Goal: Transaction & Acquisition: Purchase product/service

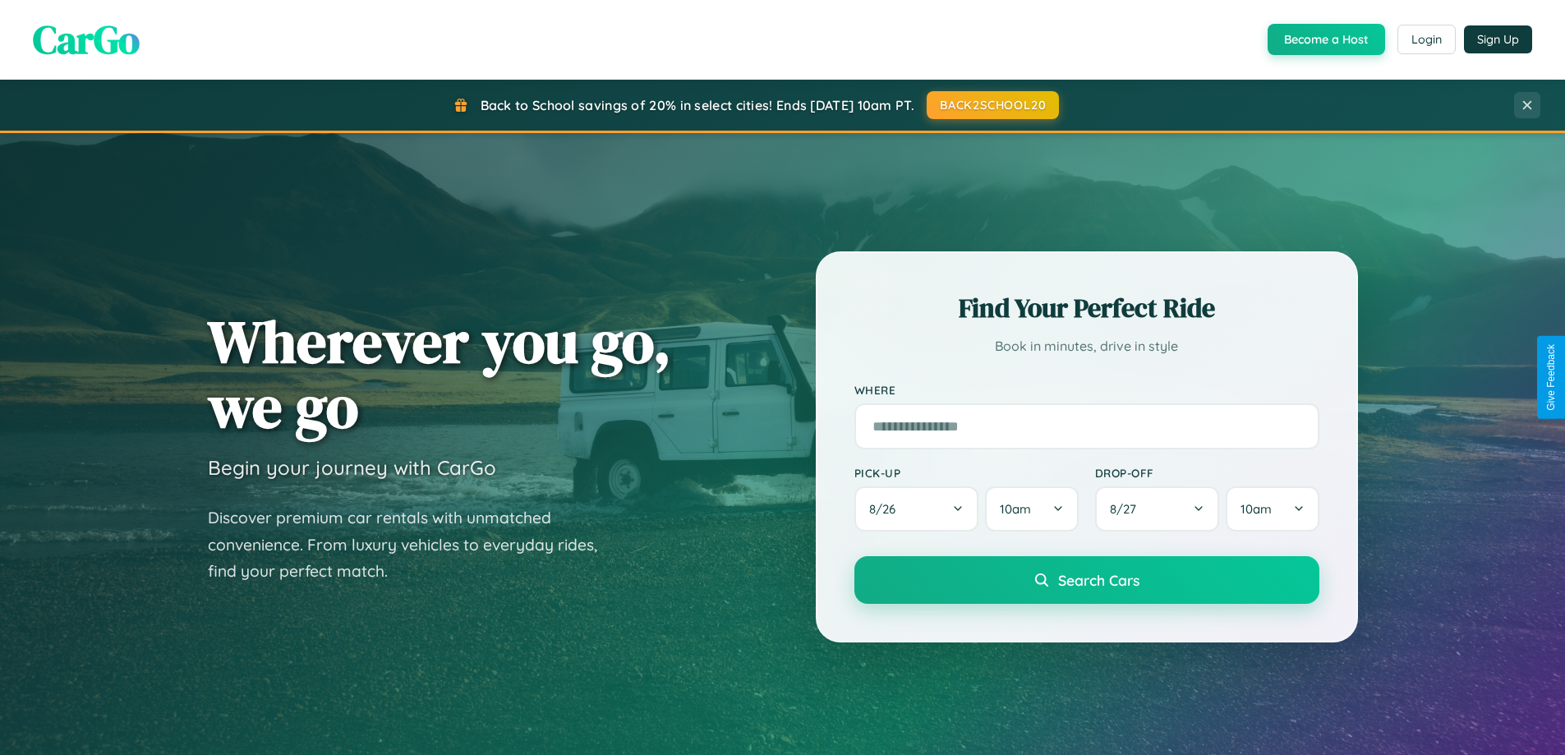
scroll to position [2639, 0]
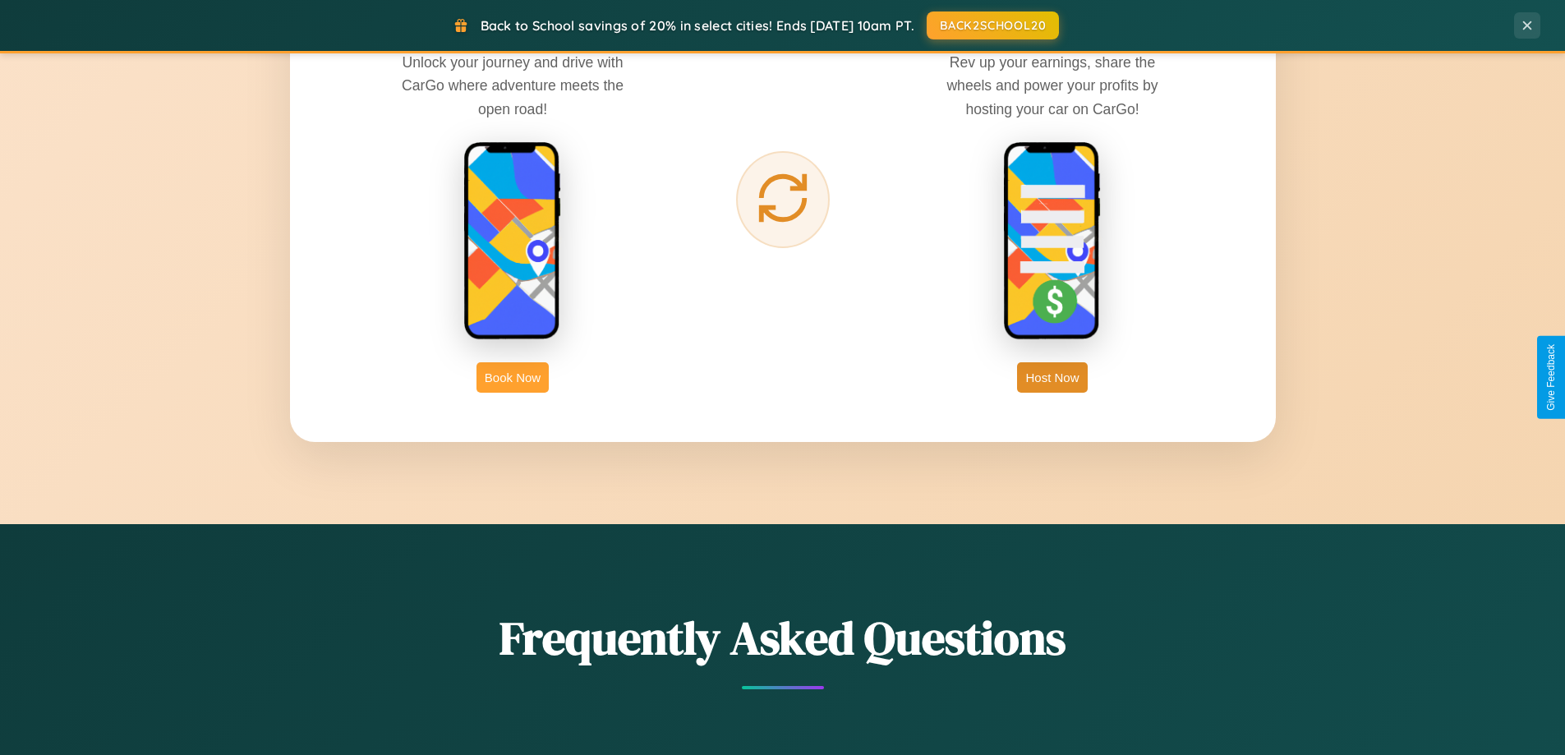
click at [512, 377] on button "Book Now" at bounding box center [512, 377] width 72 height 30
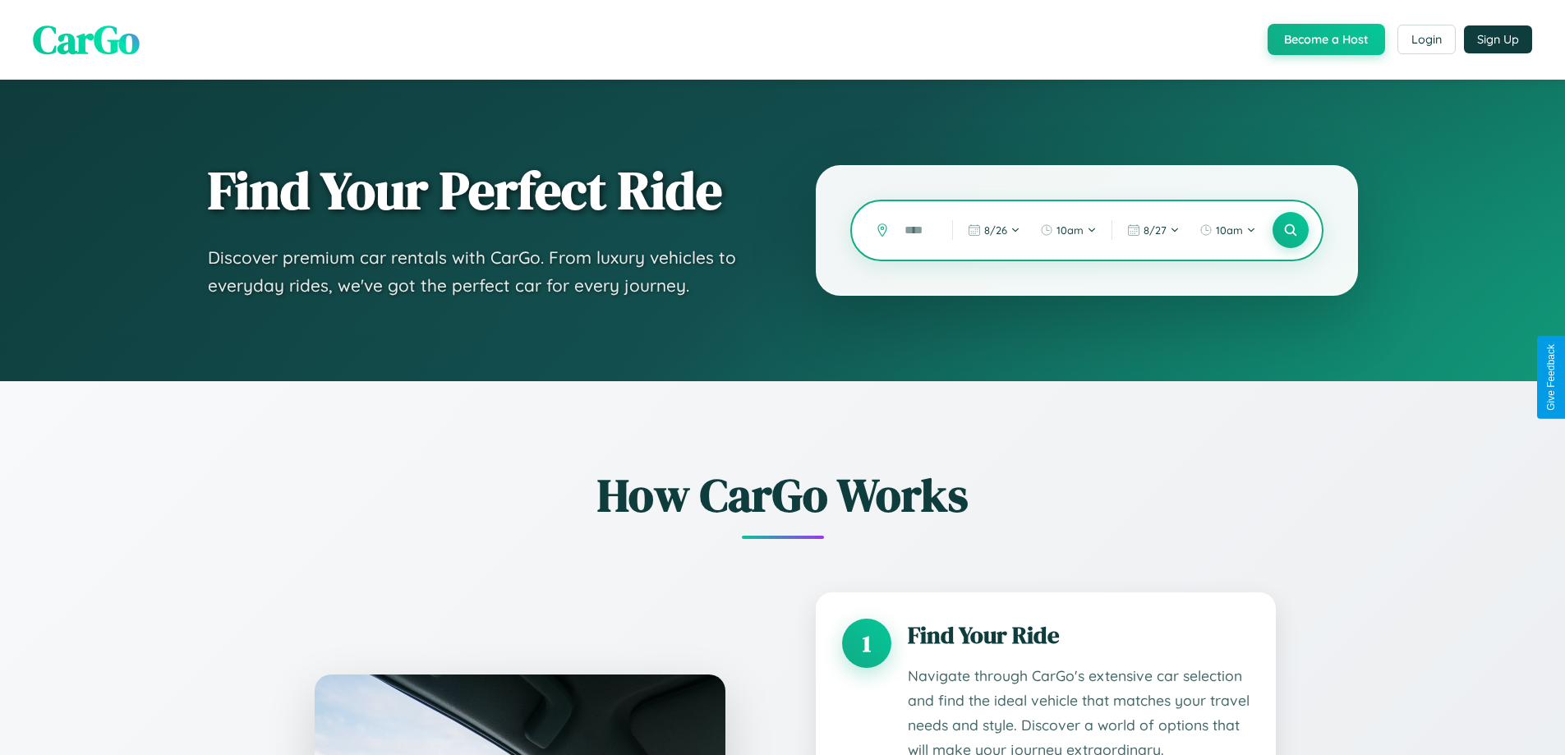
click at [916, 230] on input "text" at bounding box center [915, 230] width 39 height 29
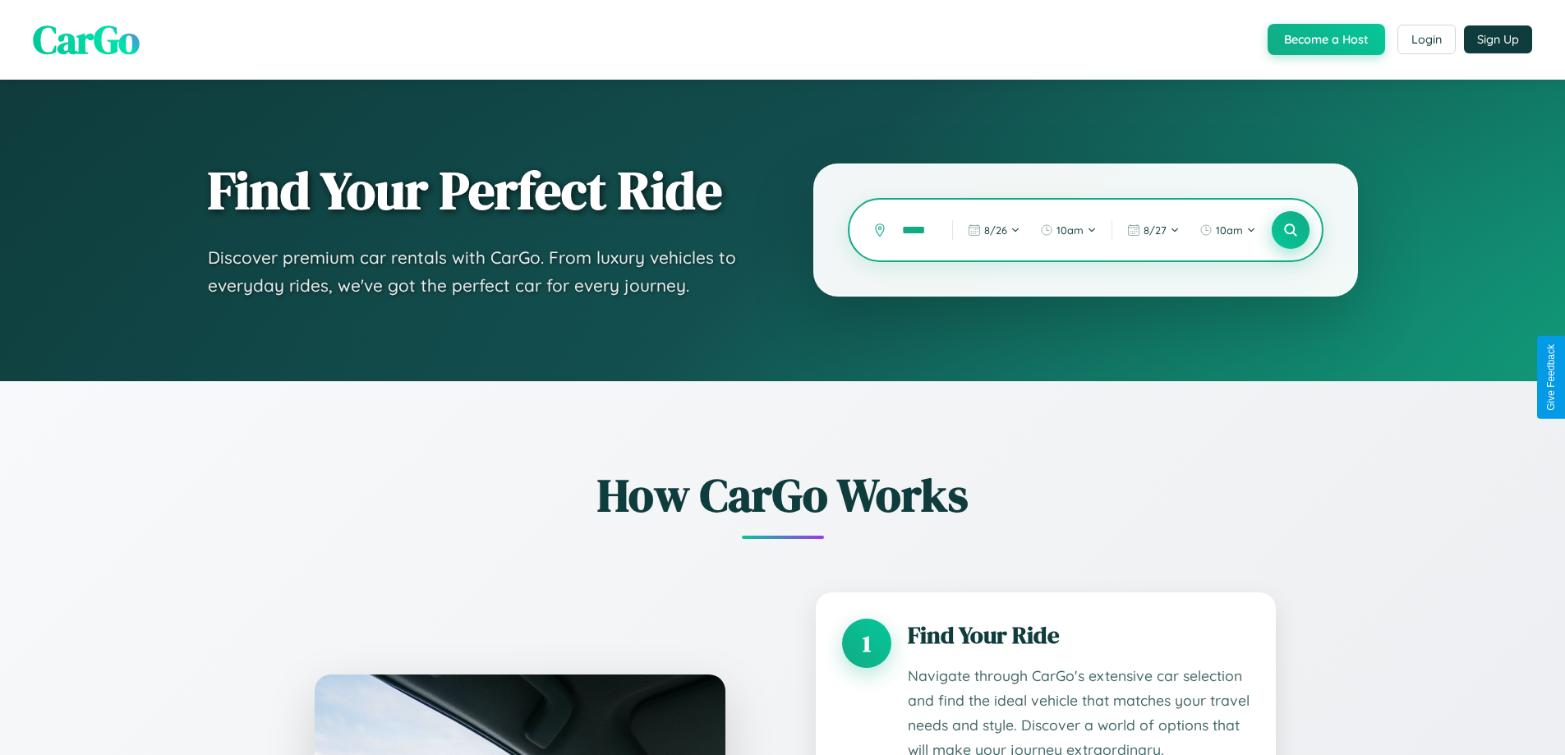
type input "*****"
click at [1289, 230] on icon at bounding box center [1290, 231] width 16 height 16
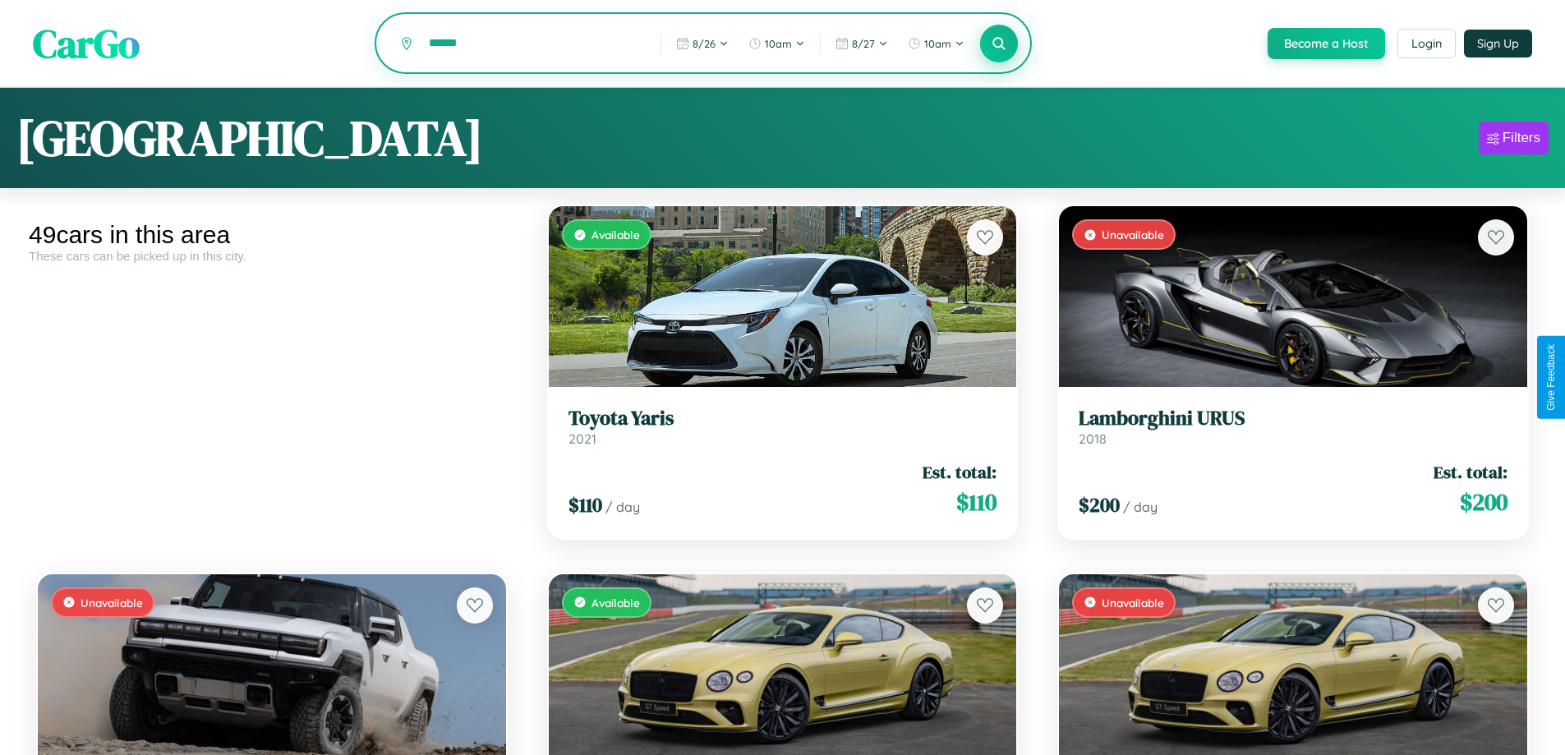
type input "******"
click at [998, 44] on icon at bounding box center [999, 43] width 16 height 16
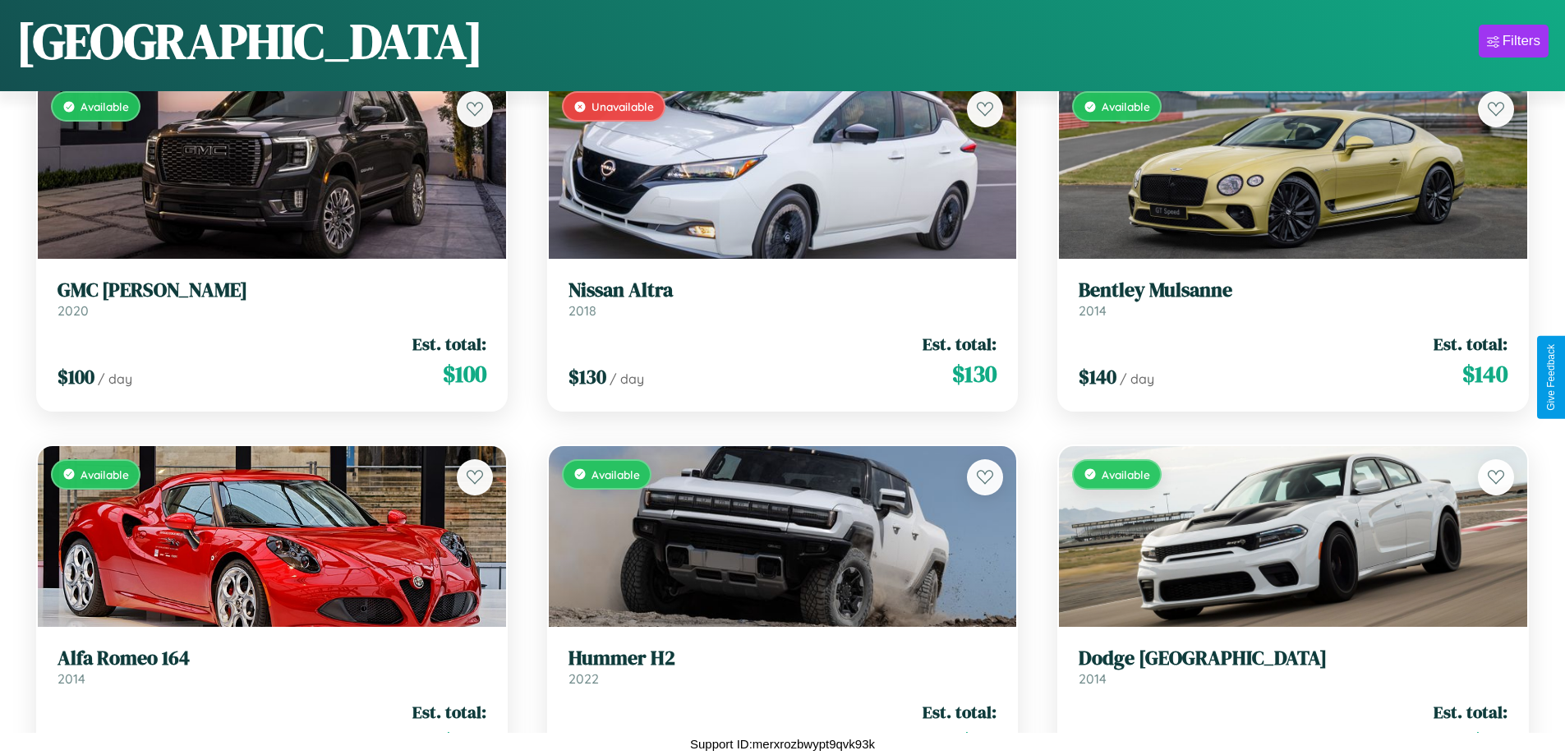
scroll to position [6483, 0]
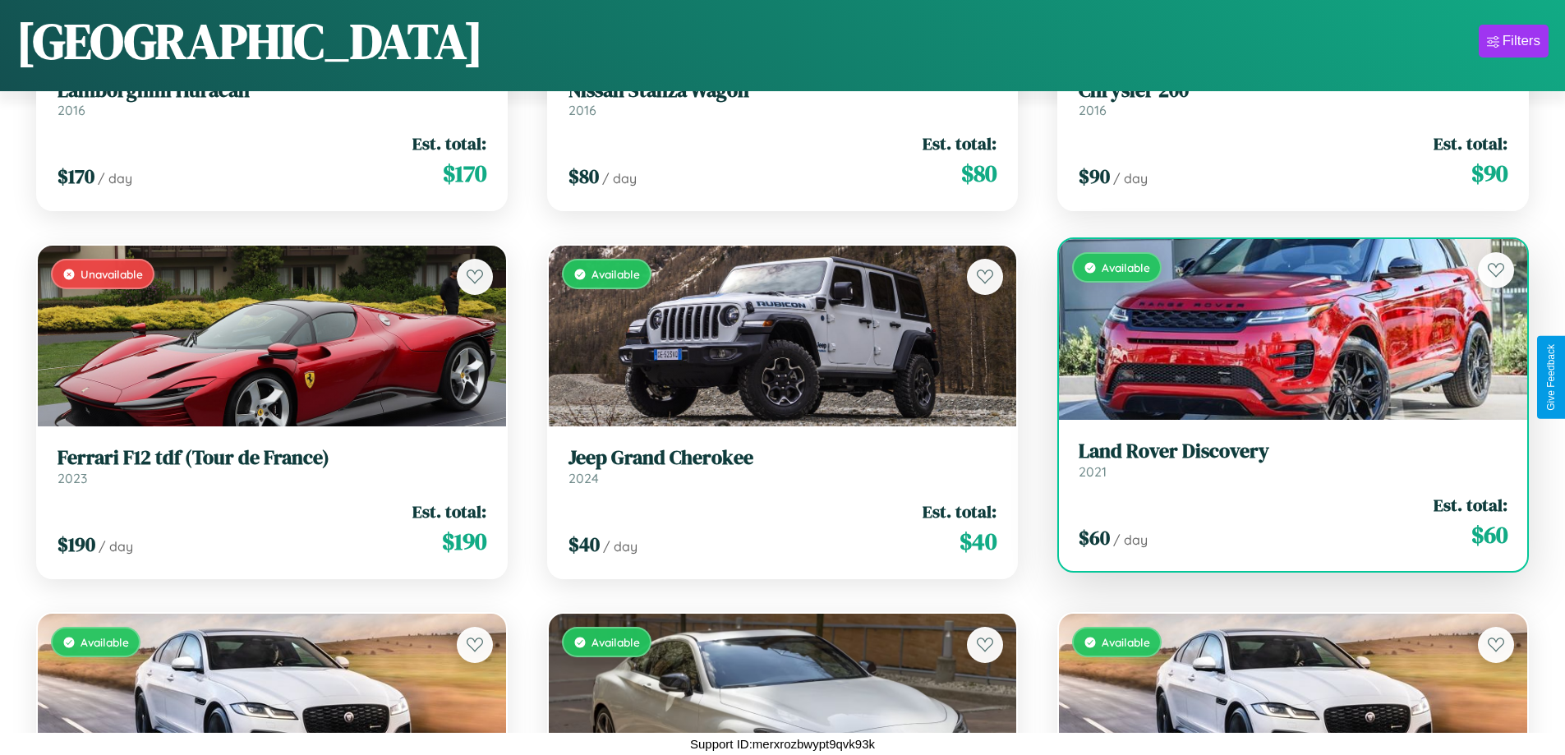
click at [1282, 459] on h3 "Land Rover Discovery" at bounding box center [1292, 451] width 429 height 24
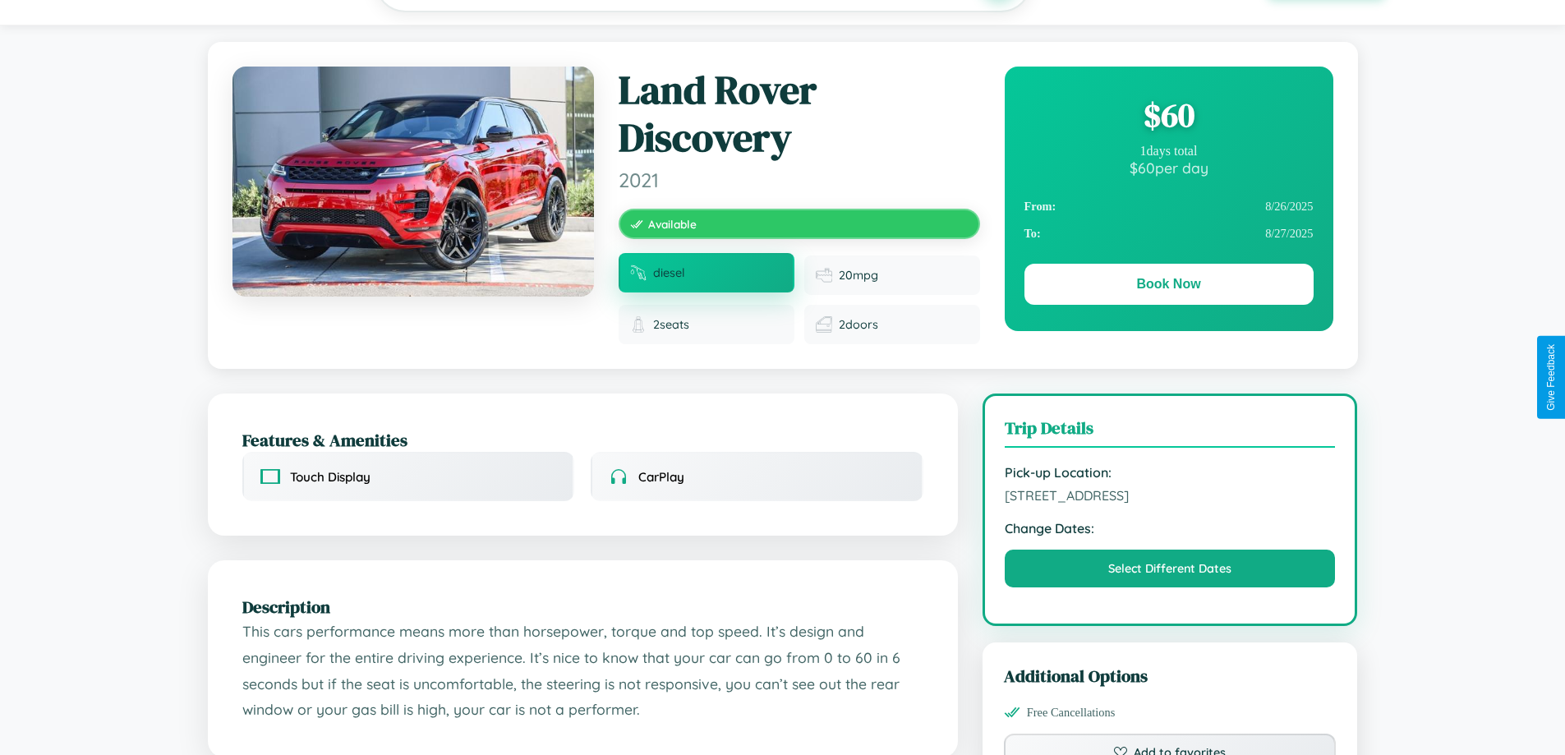
scroll to position [182, 0]
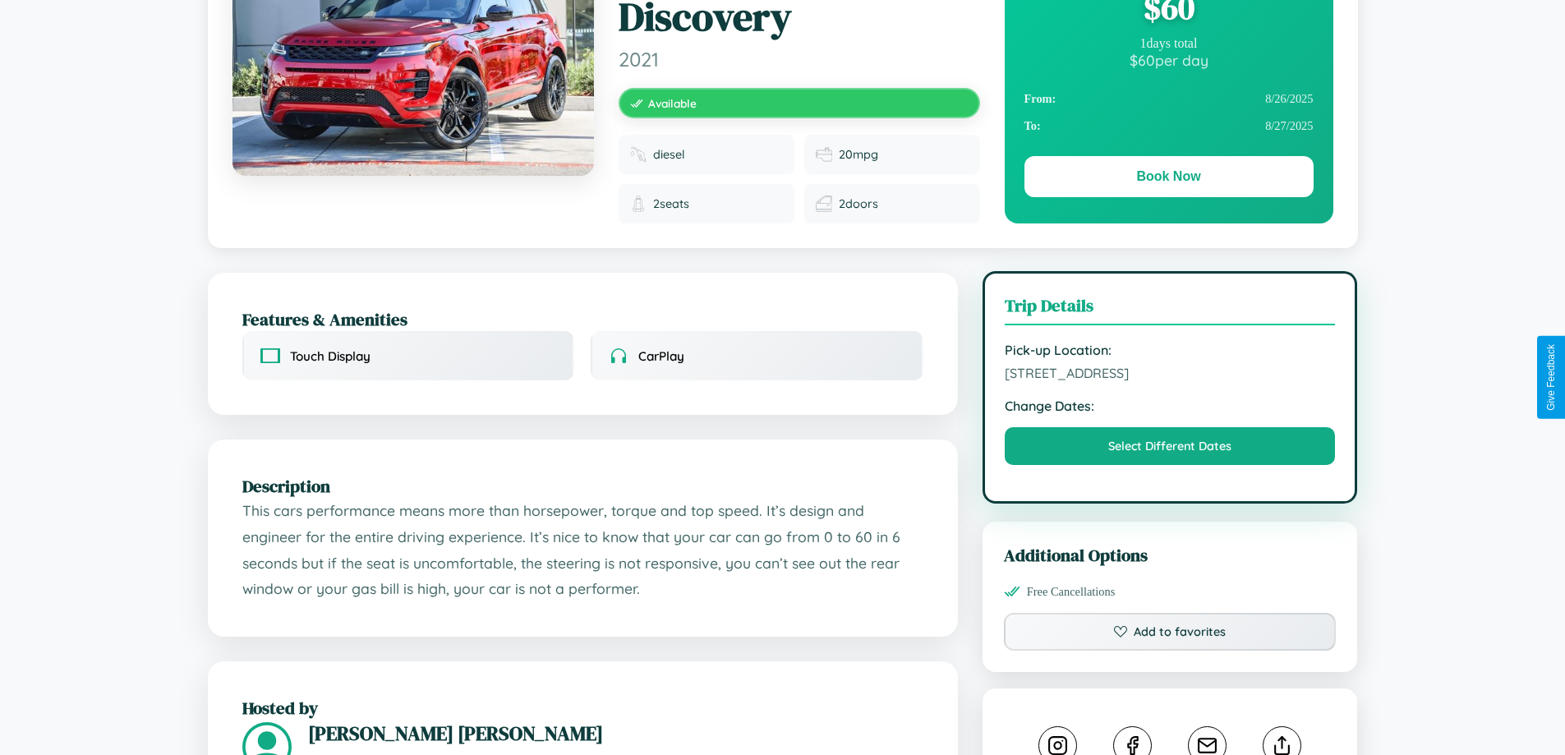
click at [1170, 375] on span "7578 Fourth Street Athens 52111 Greece" at bounding box center [1169, 373] width 331 height 16
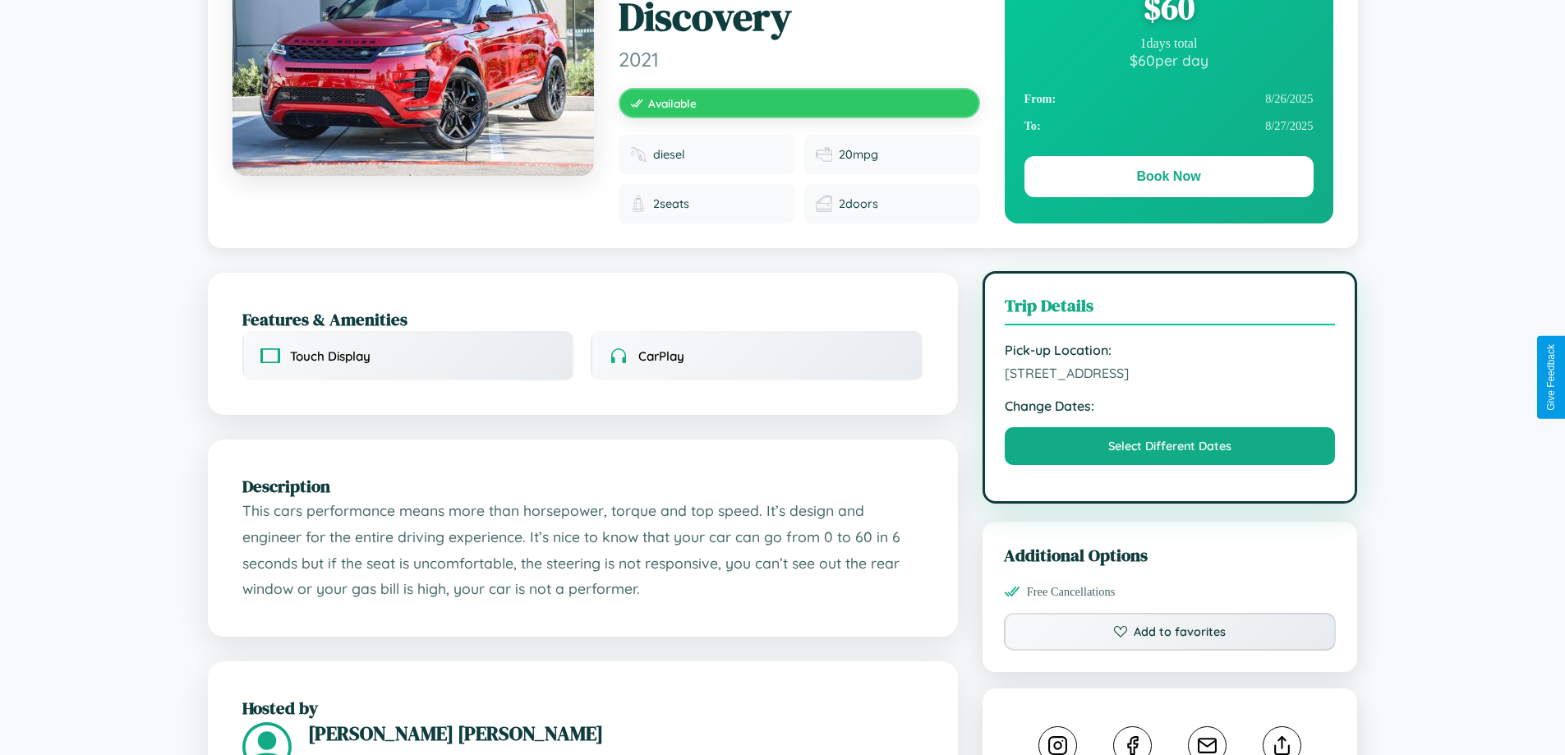
click at [1170, 375] on span "7578 Fourth Street Athens 52111 Greece" at bounding box center [1169, 373] width 331 height 16
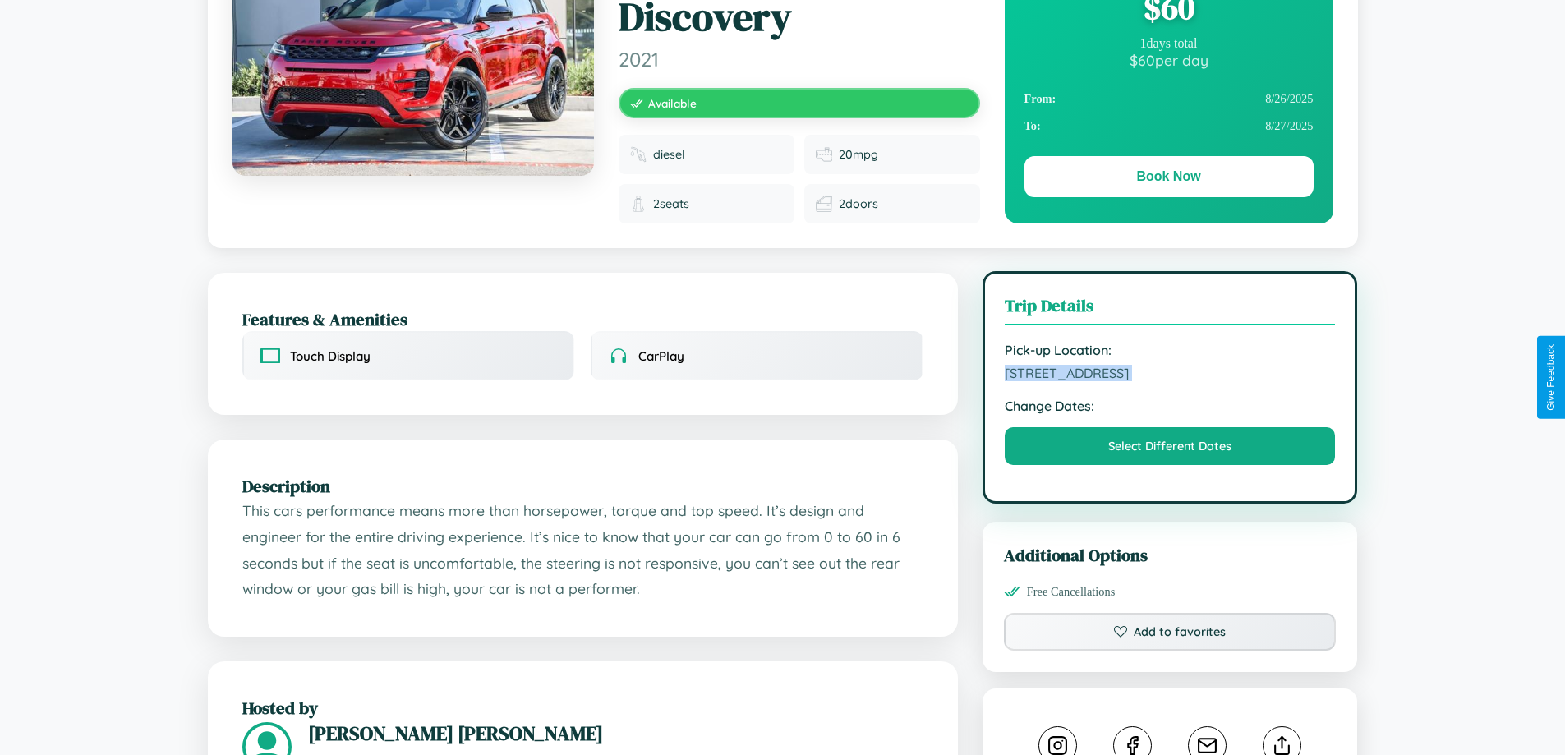
click at [1170, 375] on span "7578 Fourth Street Athens 52111 Greece" at bounding box center [1169, 373] width 331 height 16
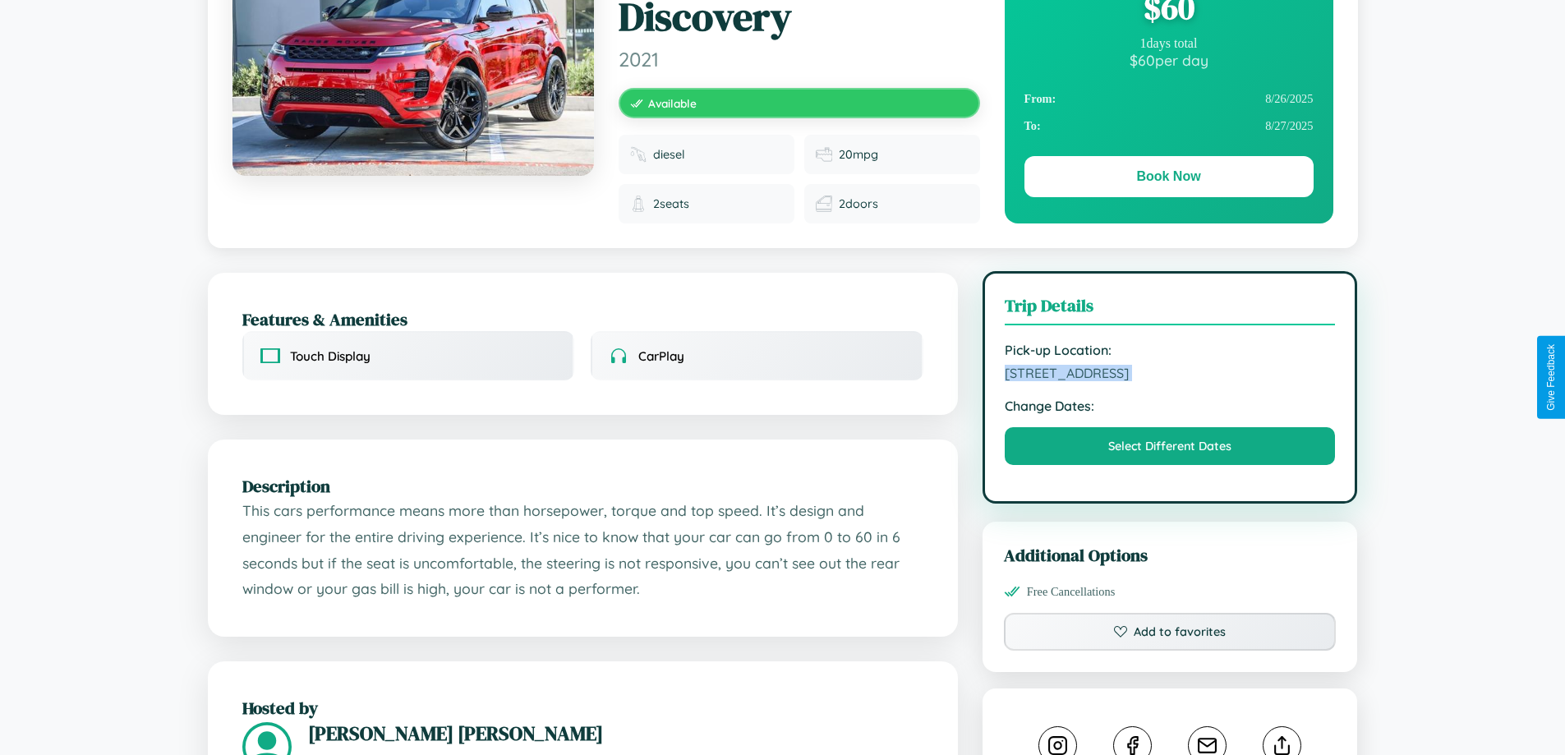
click at [1170, 375] on span "7578 Fourth Street Athens 52111 Greece" at bounding box center [1169, 373] width 331 height 16
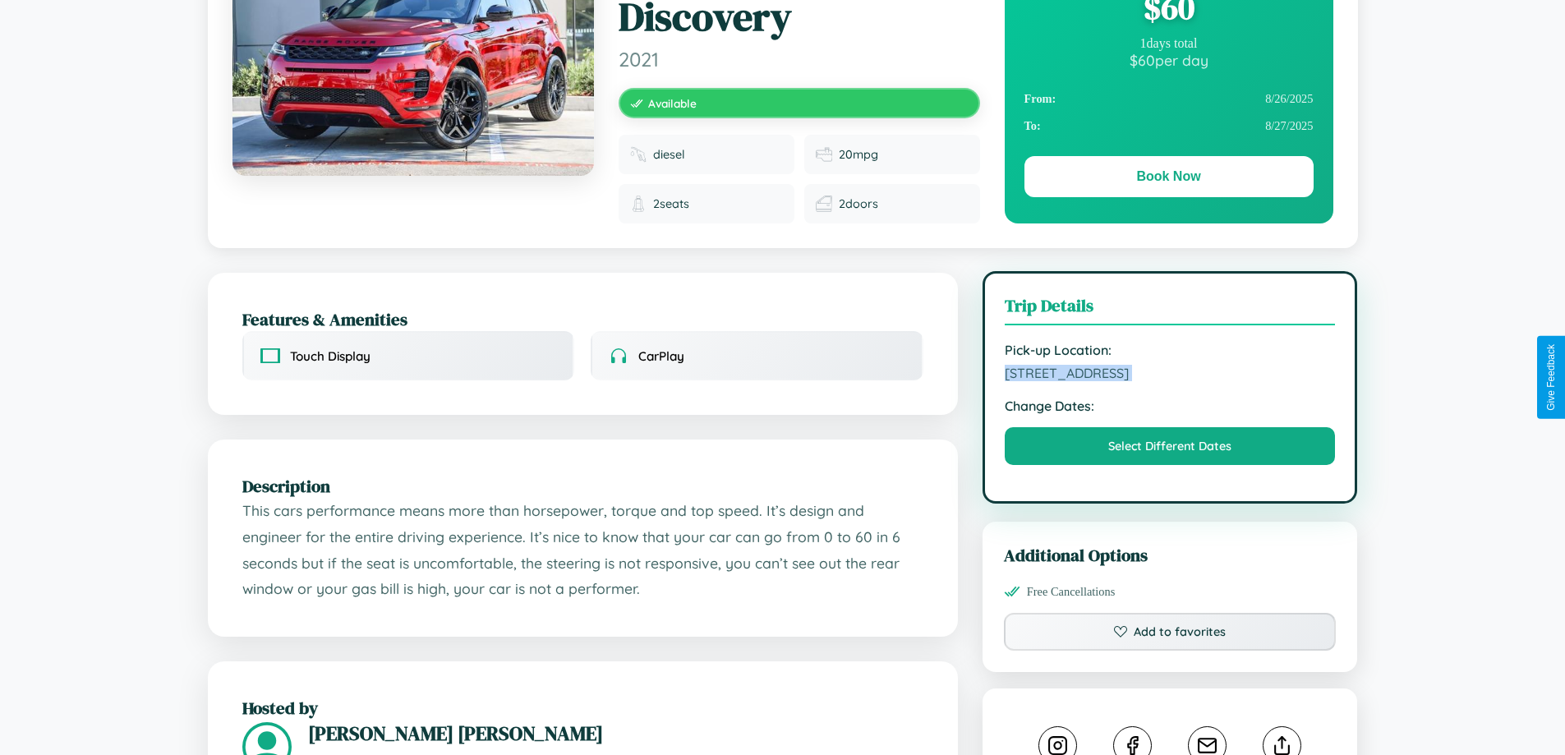
click at [1170, 375] on span "7578 Fourth Street Athens 52111 Greece" at bounding box center [1169, 373] width 331 height 16
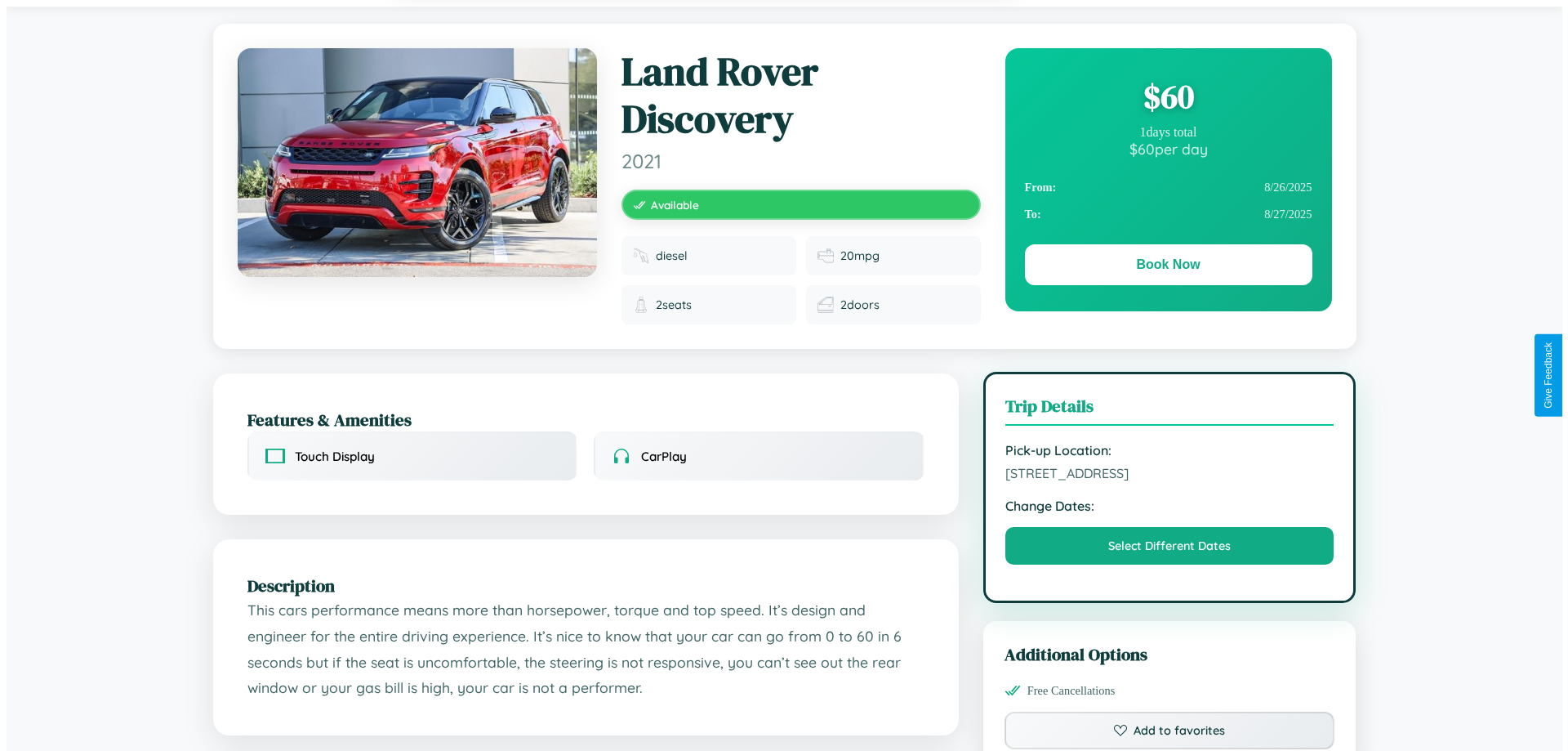
scroll to position [0, 0]
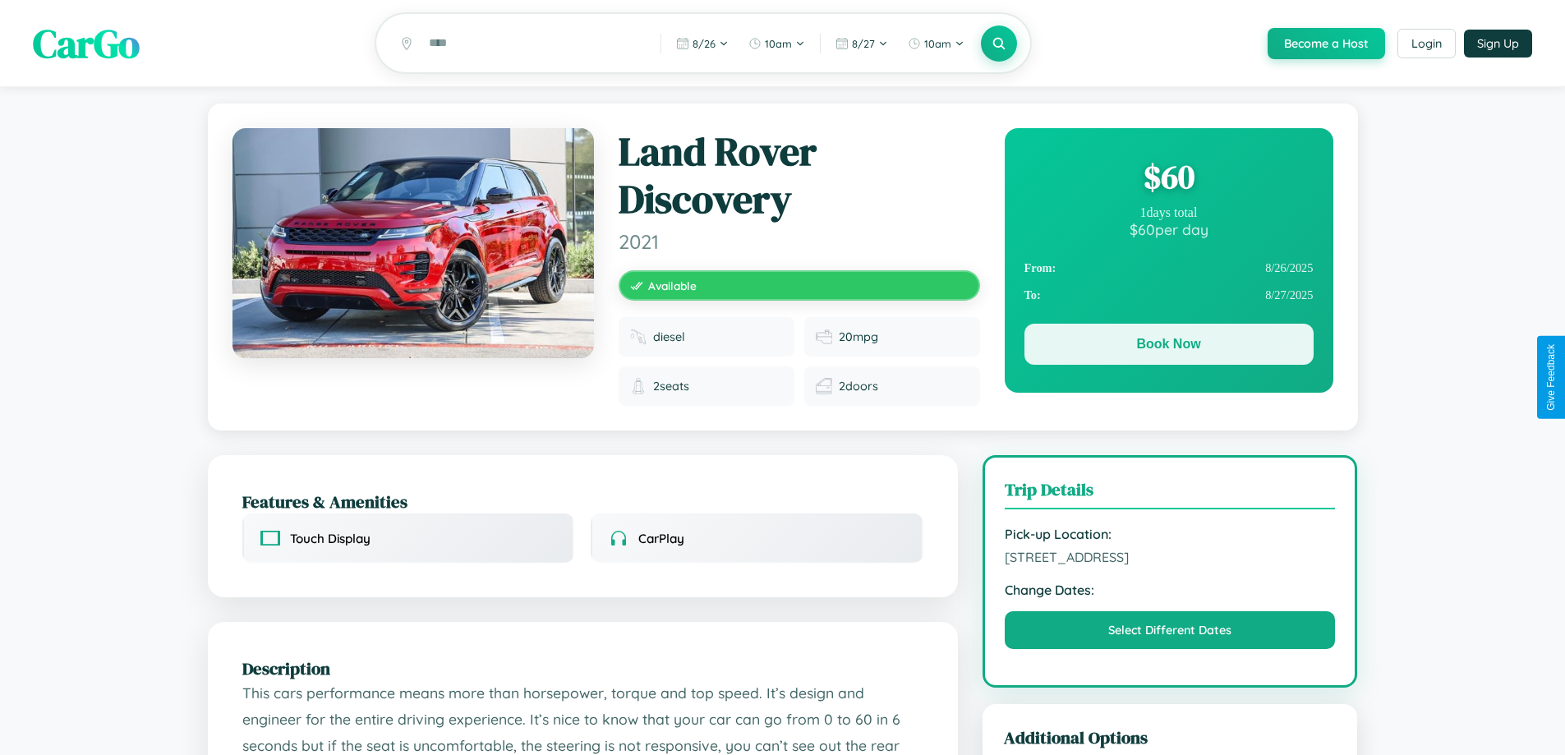
click at [1168, 347] on button "Book Now" at bounding box center [1168, 344] width 289 height 41
